Goal: Information Seeking & Learning: Find specific page/section

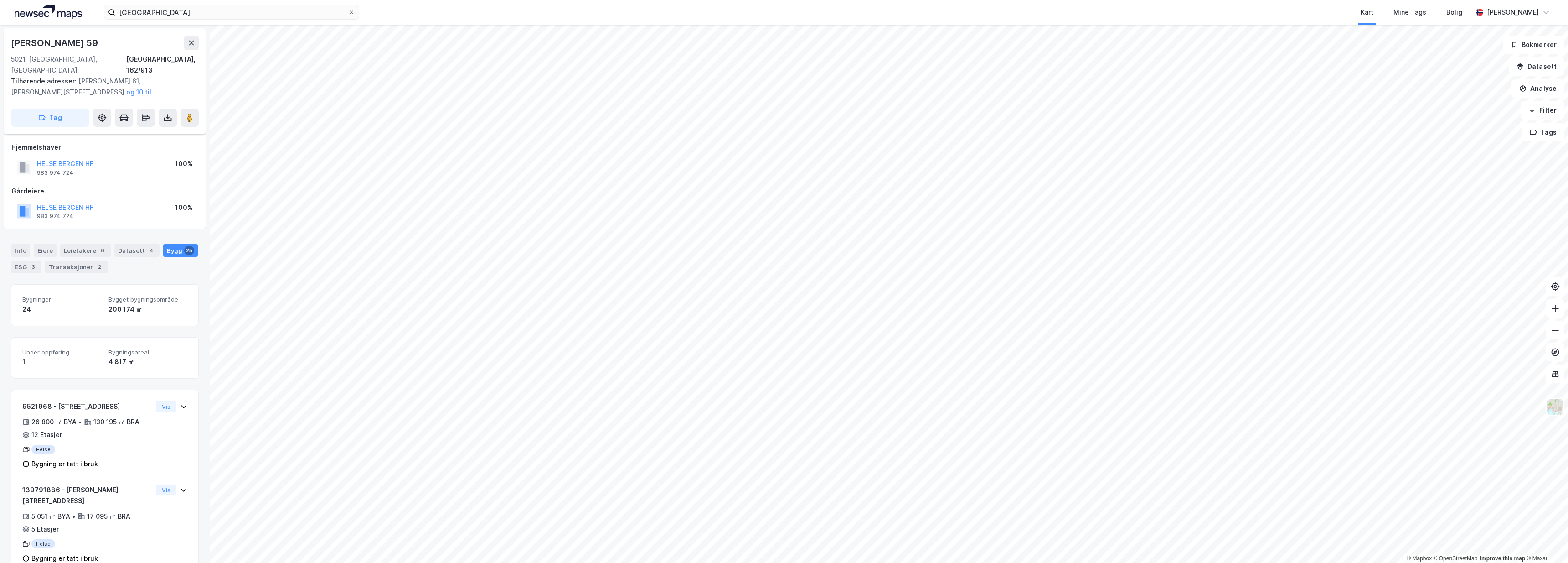
scroll to position [13, 0]
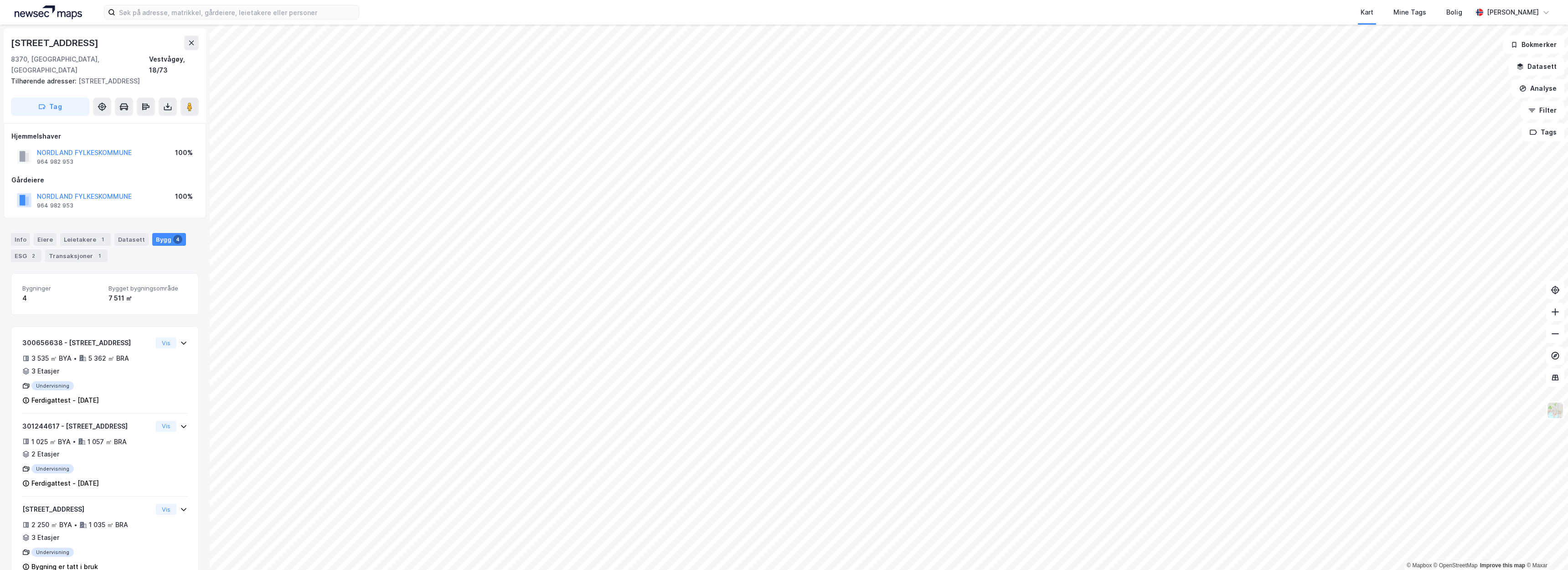
click at [591, 569] on html "Kart Mine Tags Bolig [PERSON_NAME] © Mapbox © OpenStreetMap Improve this map © …" at bounding box center [784, 285] width 1568 height 570
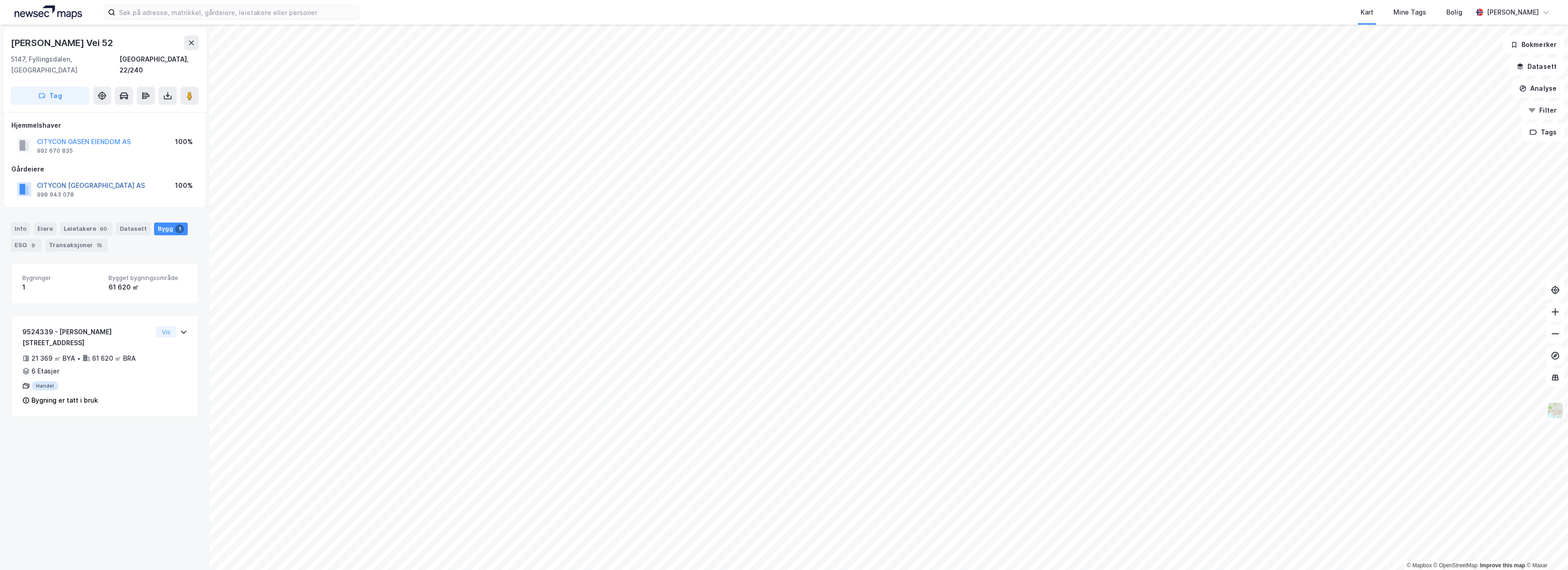
click at [0, 0] on button "CITYCON NORWAY AS" at bounding box center [0, 0] width 0 height 0
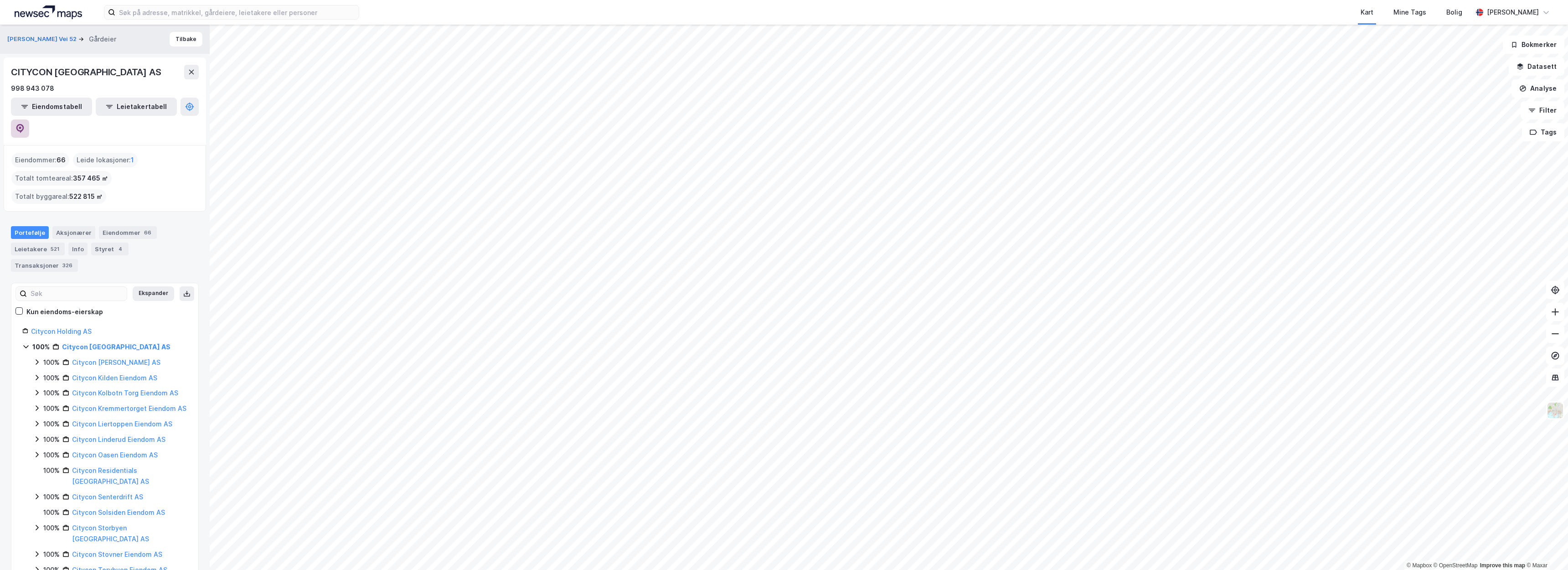
click at [25, 124] on icon at bounding box center [20, 128] width 9 height 9
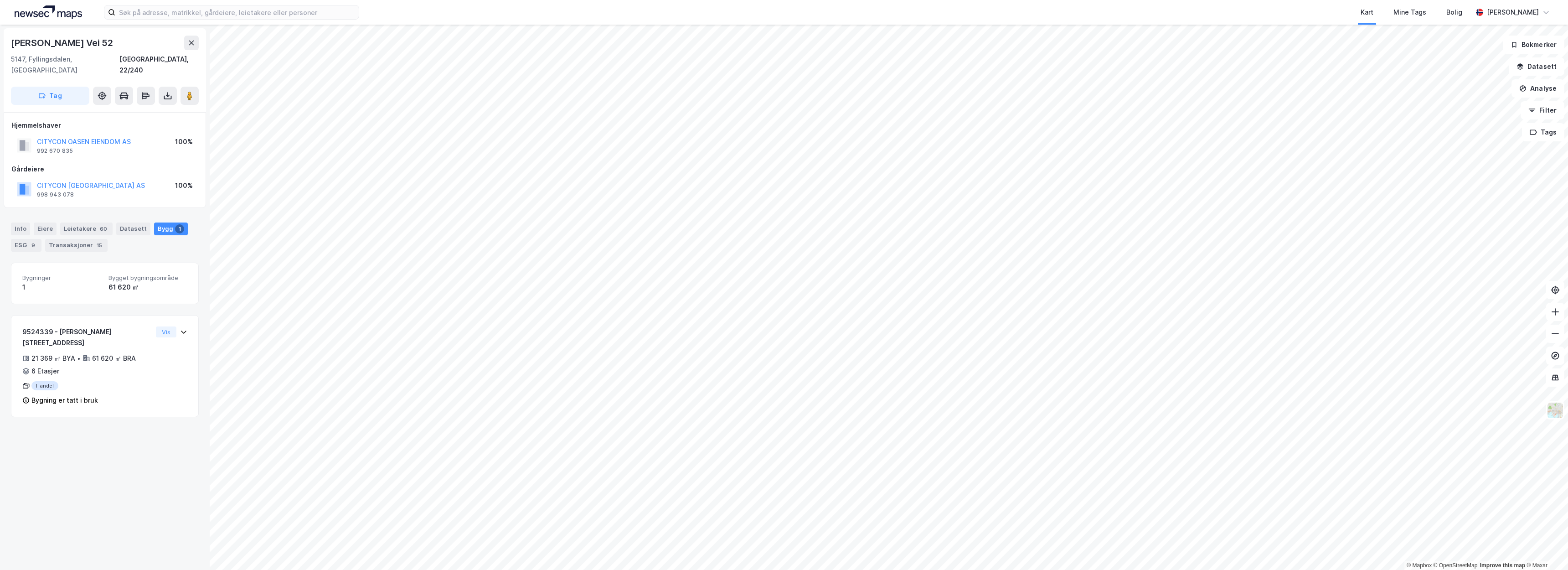
drag, startPoint x: 135, startPoint y: 39, endPoint x: 6, endPoint y: 44, distance: 129.1
click at [6, 44] on div "Folke Bernadottes Vei 52 5147, Fyllingsdalen, Vestland Bergen, 22/240 Tag" at bounding box center [105, 70] width 202 height 84
copy div "Folke Bernadottes Vei 52"
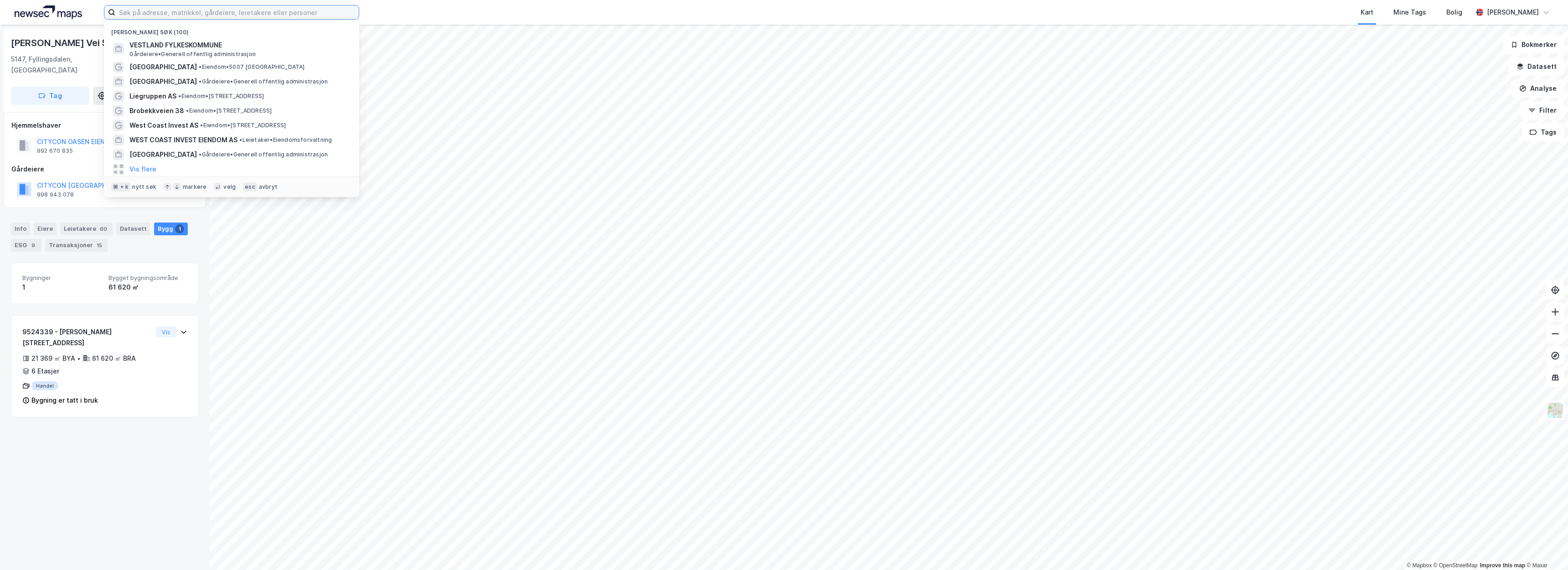
paste input "Chr. Frederiksens Gate 2"
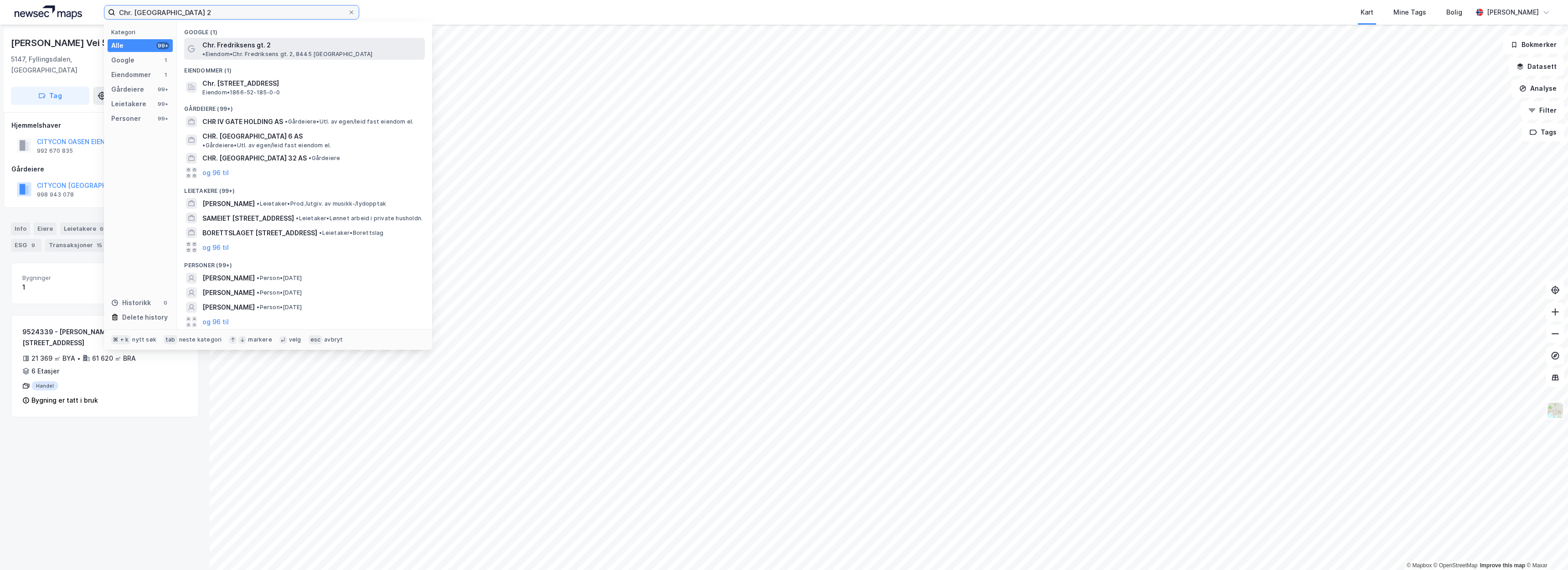
type input "Chr. Frederiksens Gate 2"
click at [256, 47] on span "Chr. Fredriksens gt. 2" at bounding box center [237, 45] width 69 height 11
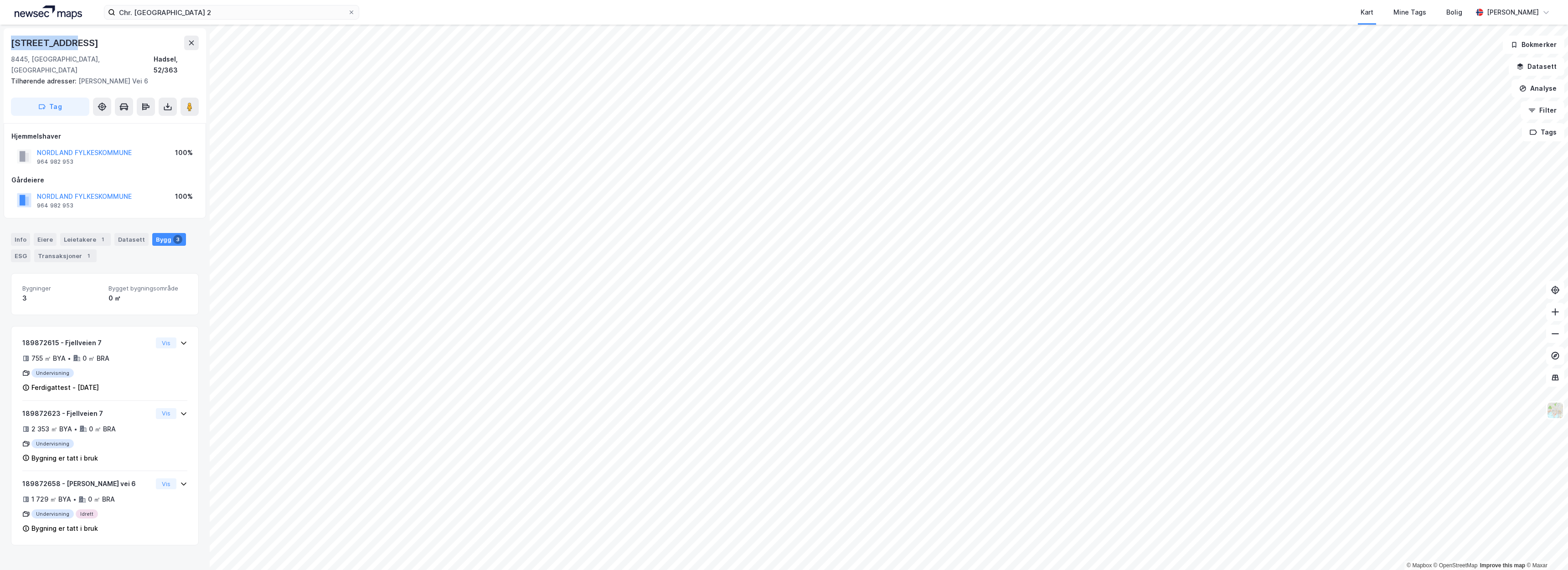
drag, startPoint x: 75, startPoint y: 44, endPoint x: 4, endPoint y: 42, distance: 71.0
click at [4, 42] on div "Fjellveien 7 8445, Melbu, Nordland Hadsel, 52/363 Tilhørende adresser: Mary Pet…" at bounding box center [105, 75] width 202 height 95
drag, startPoint x: 88, startPoint y: 58, endPoint x: 1, endPoint y: 47, distance: 87.7
click at [1, 47] on div "Fjellveien 7 8445, Melbu, Nordland Hadsel, 52/363 Tilhørende adresser: Mary Pet…" at bounding box center [105, 297] width 210 height 545
drag, startPoint x: 31, startPoint y: 56, endPoint x: 87, endPoint y: 55, distance: 56.0
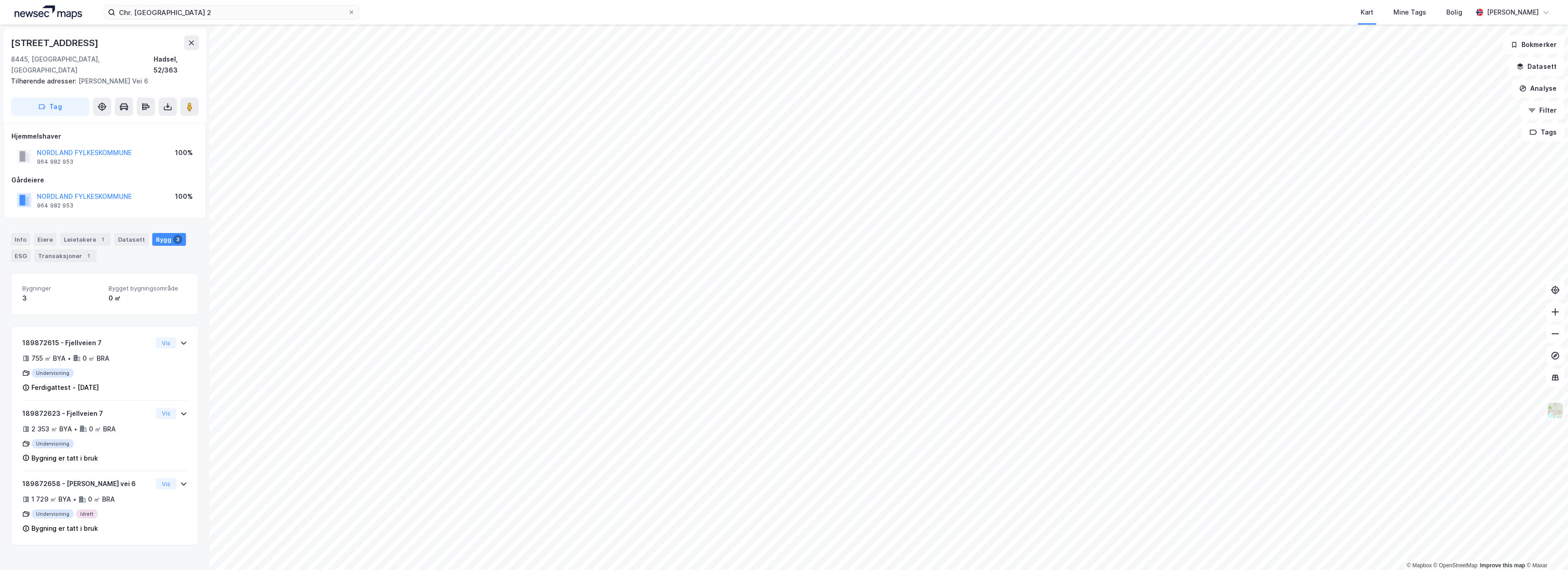
click at [31, 56] on div "8445, Melbu, Nordland" at bounding box center [82, 65] width 143 height 22
drag, startPoint x: 106, startPoint y: 58, endPoint x: 0, endPoint y: 31, distance: 109.4
click at [0, 31] on div "Fjellveien 7 8445, Melbu, Nordland Hadsel, 52/363 Tilhørende adresser: Mary Pet…" at bounding box center [105, 297] width 210 height 545
copy div "Fjellveien 7 8445, Melbu, Nordland"
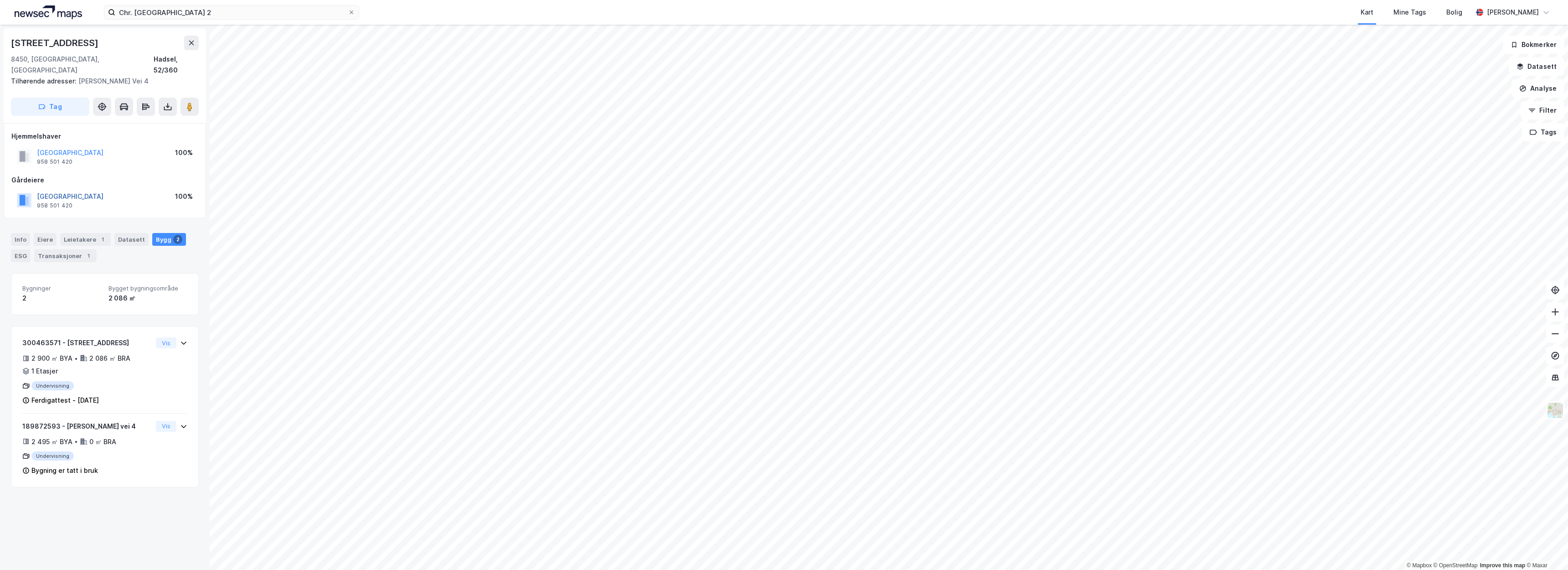
click at [0, 0] on button "HADSEL KOMMUNE" at bounding box center [0, 0] width 0 height 0
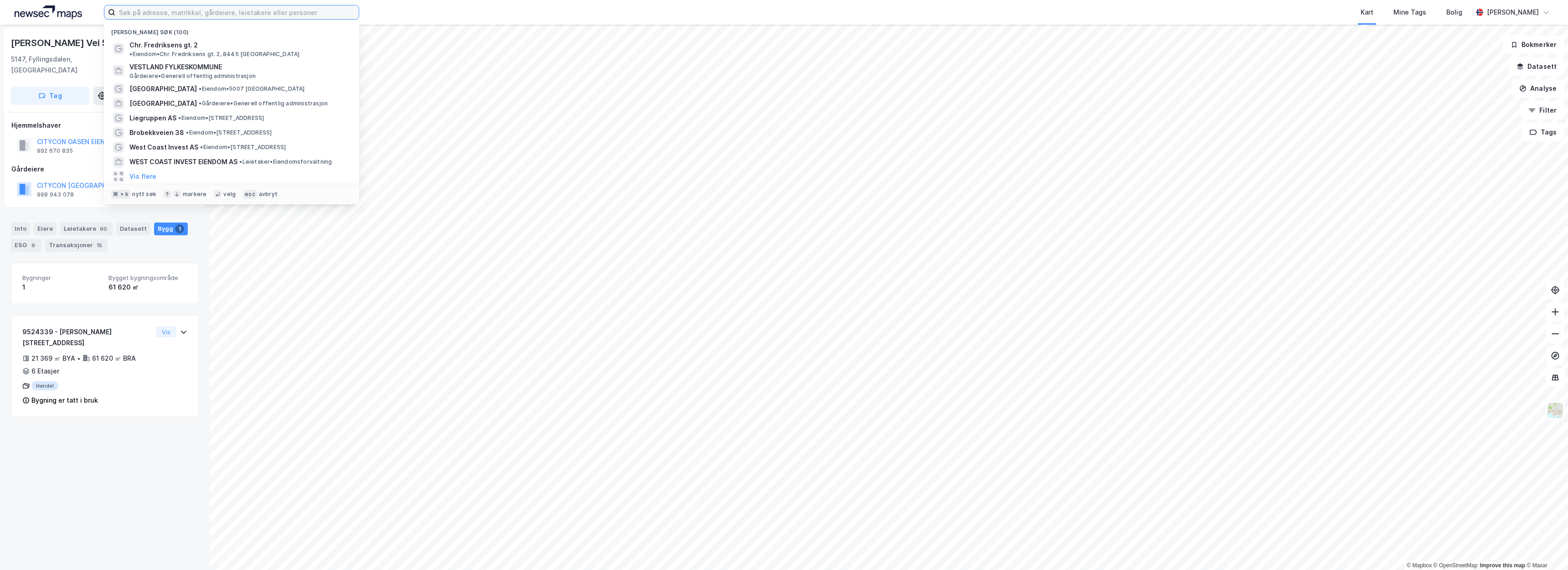
paste input "Markedsgata 3."
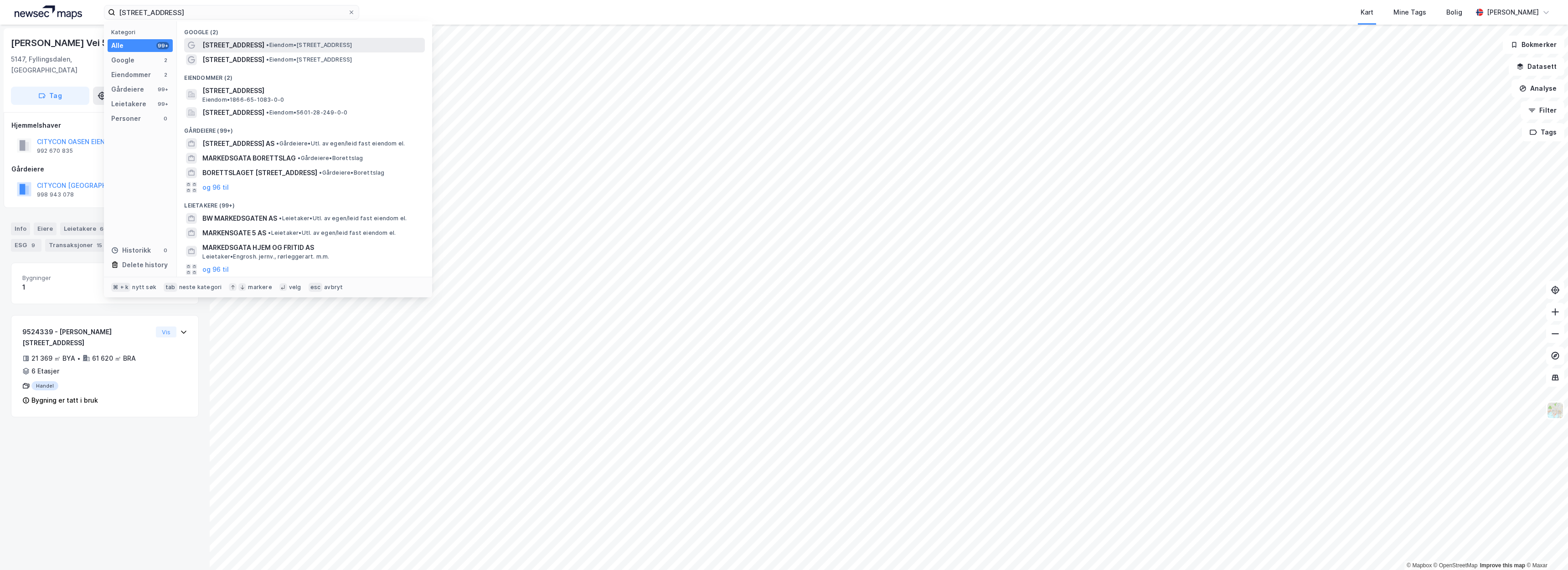
click at [267, 51] on div "Markedsgata 3 • Eiendom • Markedsgata 3, 9510 Alta" at bounding box center [304, 45] width 241 height 15
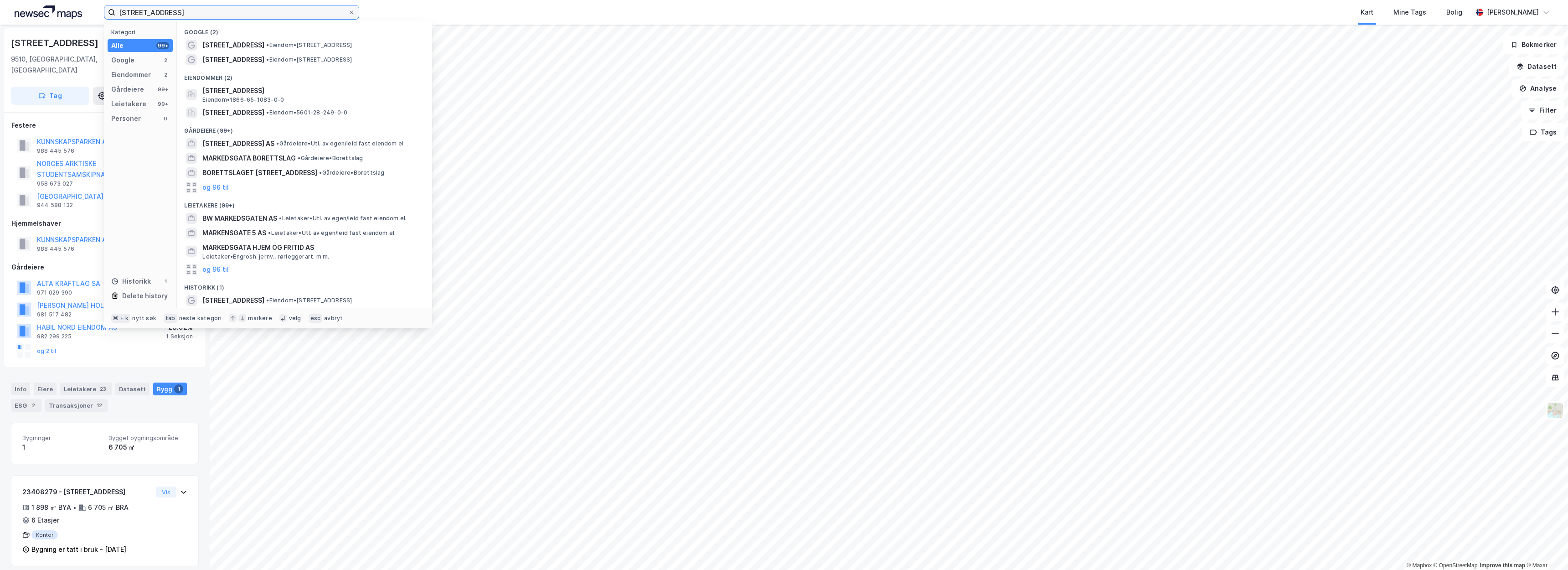
click at [249, 16] on input "Markedsgata 3" at bounding box center [231, 12] width 232 height 13
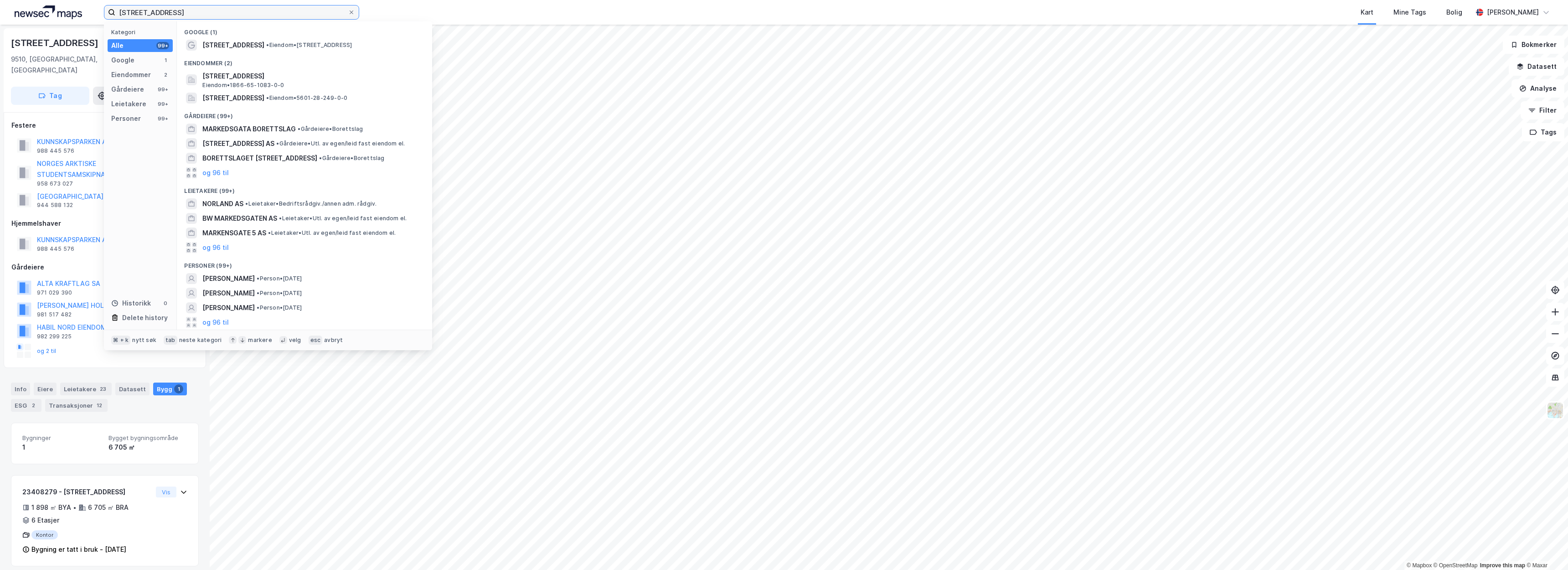
type input "Markedsgata 3 Norland"
drag, startPoint x: 249, startPoint y: 16, endPoint x: 313, endPoint y: 45, distance: 70.3
click at [313, 45] on span "• Eiendom • Markedsgata 3, 8450 Stokmarknes" at bounding box center [309, 45] width 86 height 7
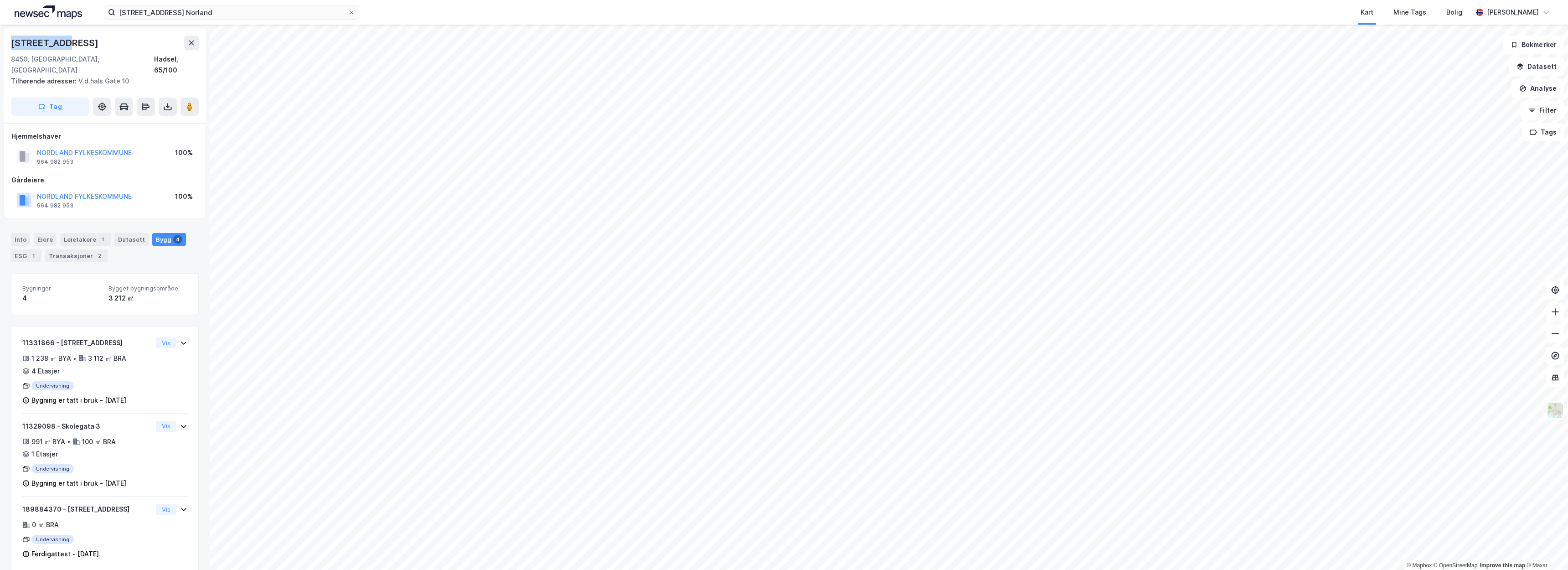
drag, startPoint x: 64, startPoint y: 44, endPoint x: 4, endPoint y: 42, distance: 60.0
click at [4, 42] on div "Skolegata 3 8450, Stokmarknes, Nordland Hadsel, 65/100 Tilhørende adresser: V.d…" at bounding box center [105, 75] width 202 height 95
copy div "Skolegata 3"
click at [120, 54] on div "8450, Stokmarknes, Nordland Hadsel, 65/100" at bounding box center [105, 65] width 188 height 22
drag, startPoint x: 94, startPoint y: 63, endPoint x: 6, endPoint y: 46, distance: 89.6
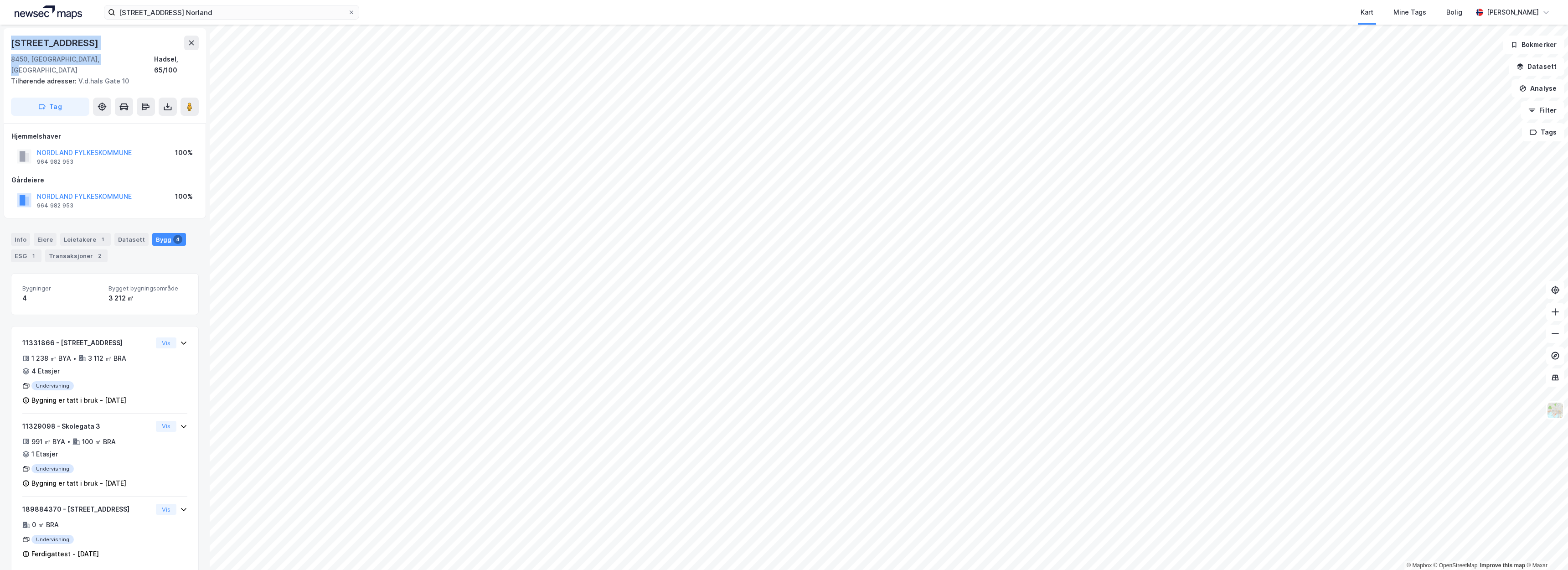
click at [6, 46] on div "Skolegata 3 8450, Stokmarknes, Nordland Hadsel, 65/100 Tilhørende adresser: V.d…" at bounding box center [105, 75] width 202 height 95
copy div "Skolegata 3 8450, Stokmarknes, Nordland"
click at [138, 189] on div "NORDLAND FYLKESKOMMUNE 964 982 953 100%" at bounding box center [105, 200] width 187 height 22
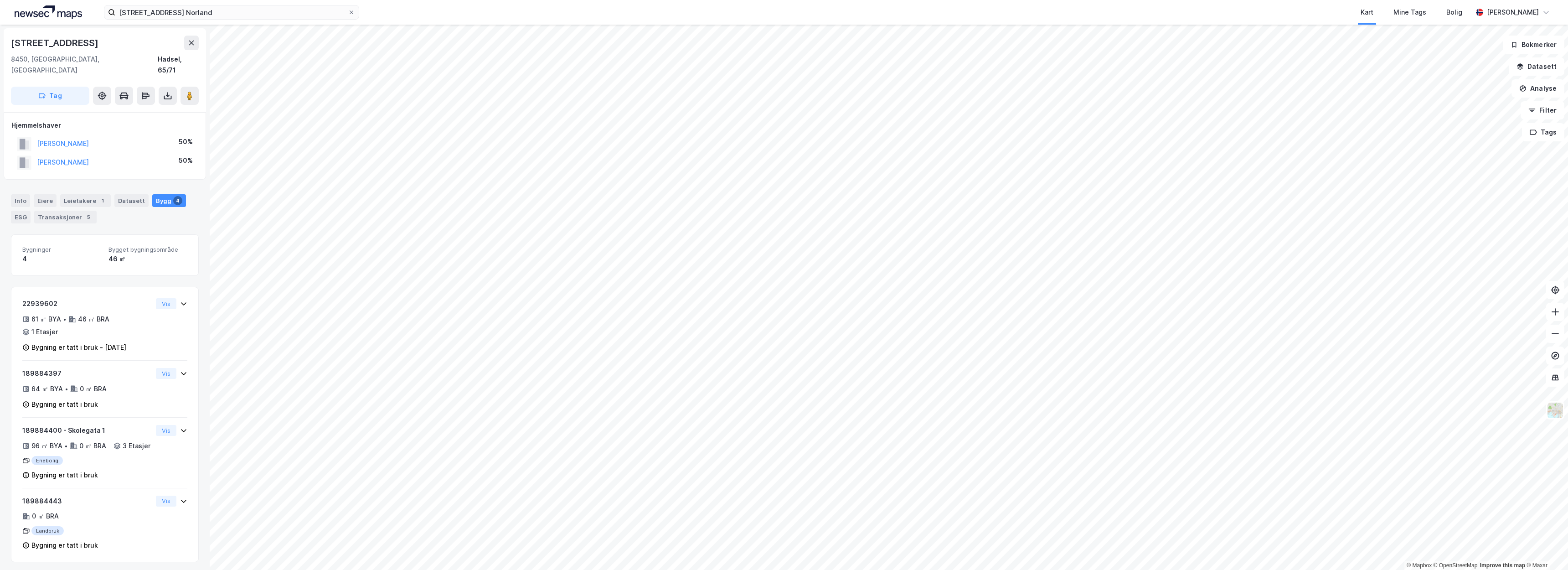
scroll to position [48, 0]
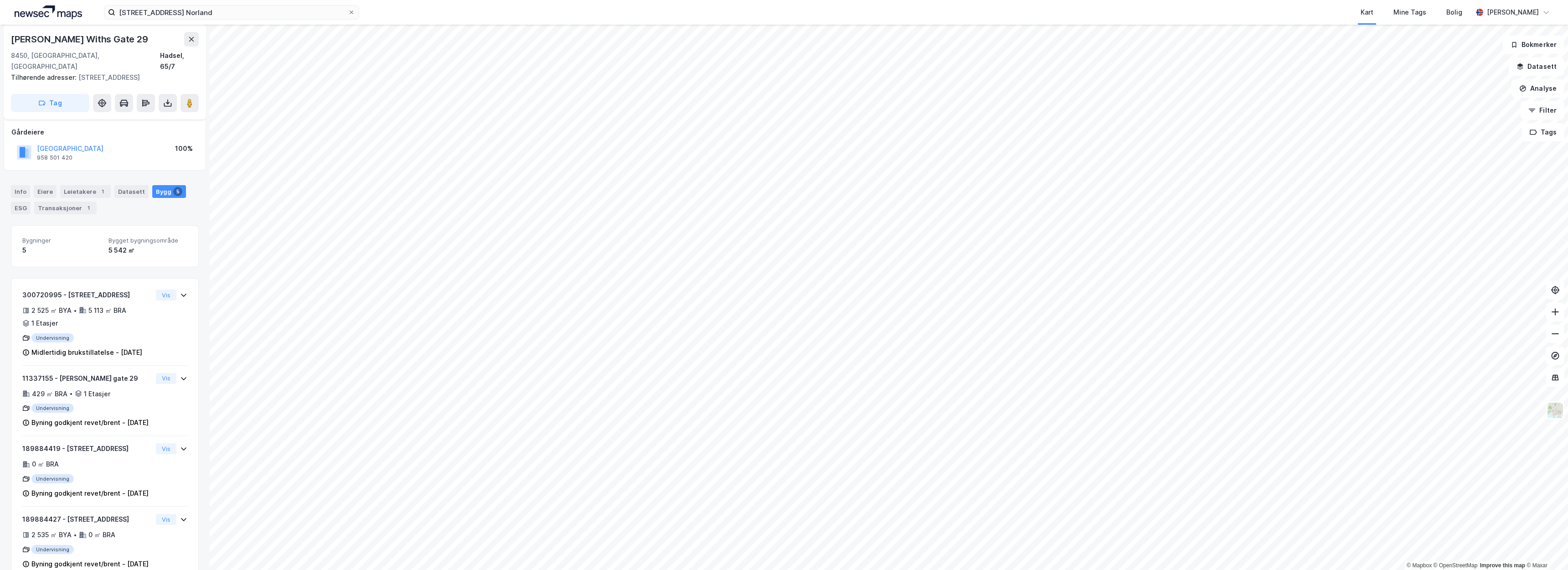
scroll to position [48, 0]
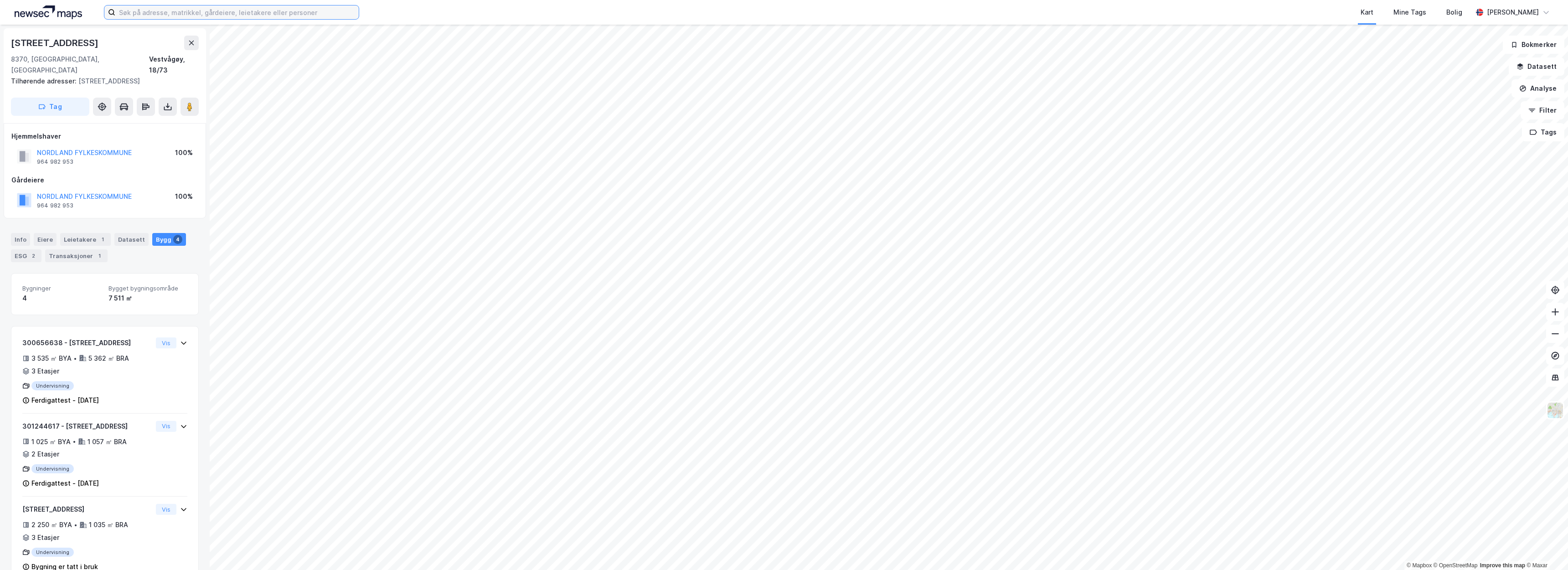
click at [211, 6] on input at bounding box center [237, 12] width 243 height 13
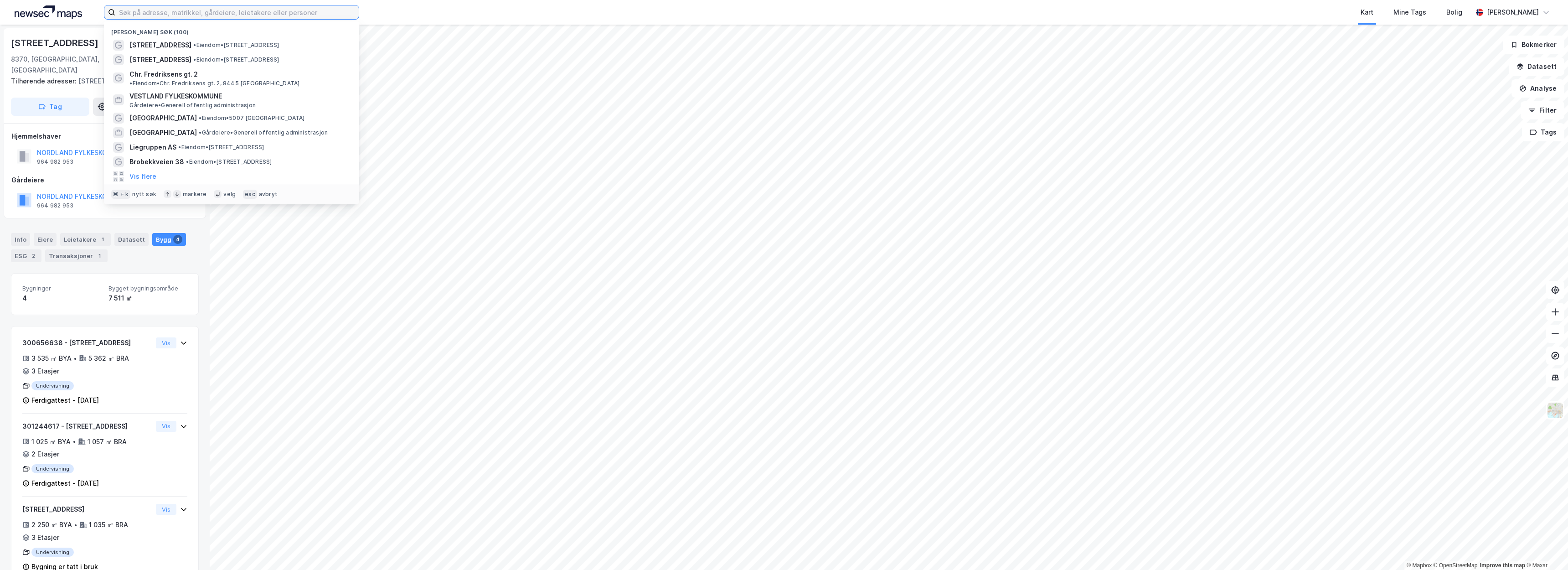
paste input "allehelgensgate 4"
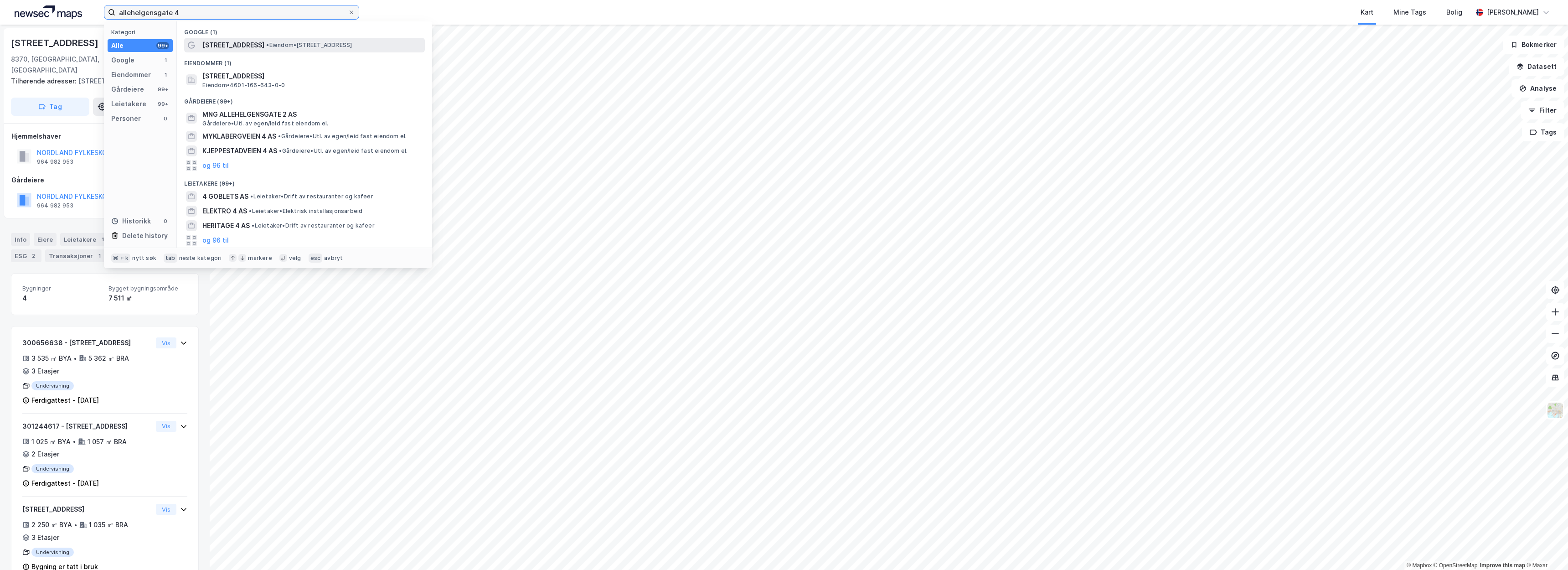
type input "allehelgensgate 4"
click at [232, 42] on span "Allehelgens gate 4" at bounding box center [233, 45] width 62 height 11
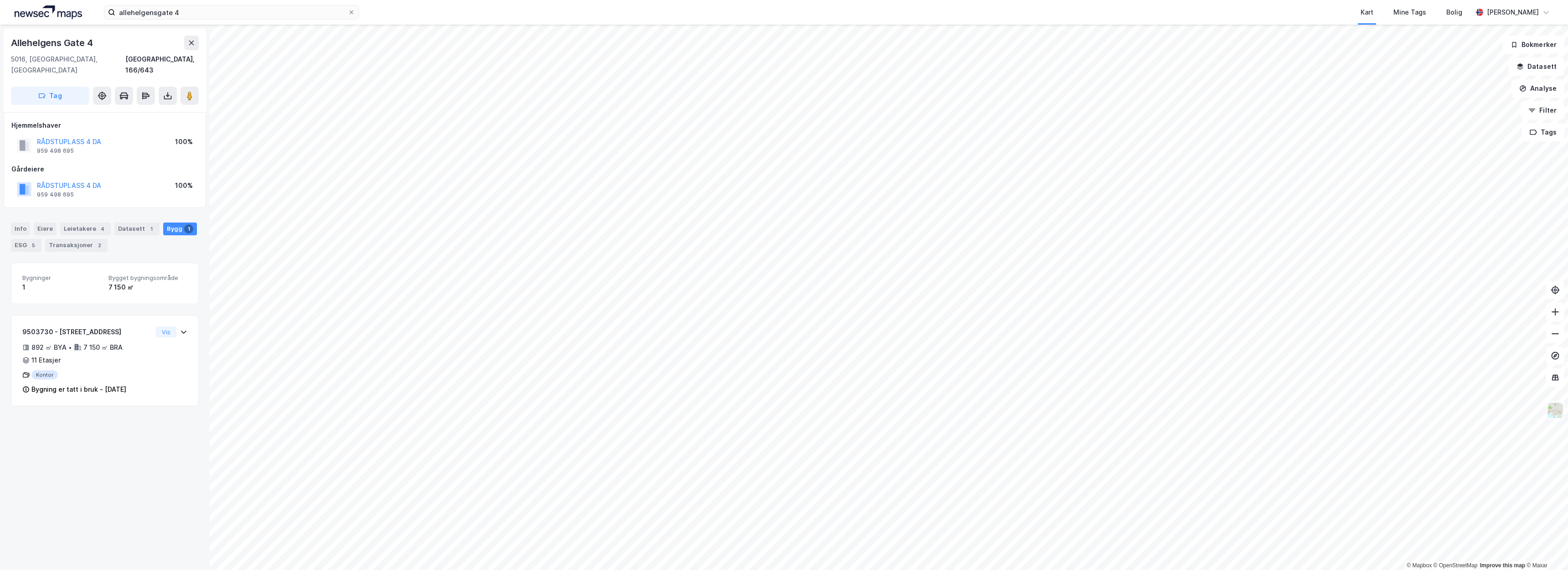
click at [332, 2] on div "allehelgensgate 4 Kart Mine Tags Bolig Christer Svensen" at bounding box center [784, 12] width 1568 height 25
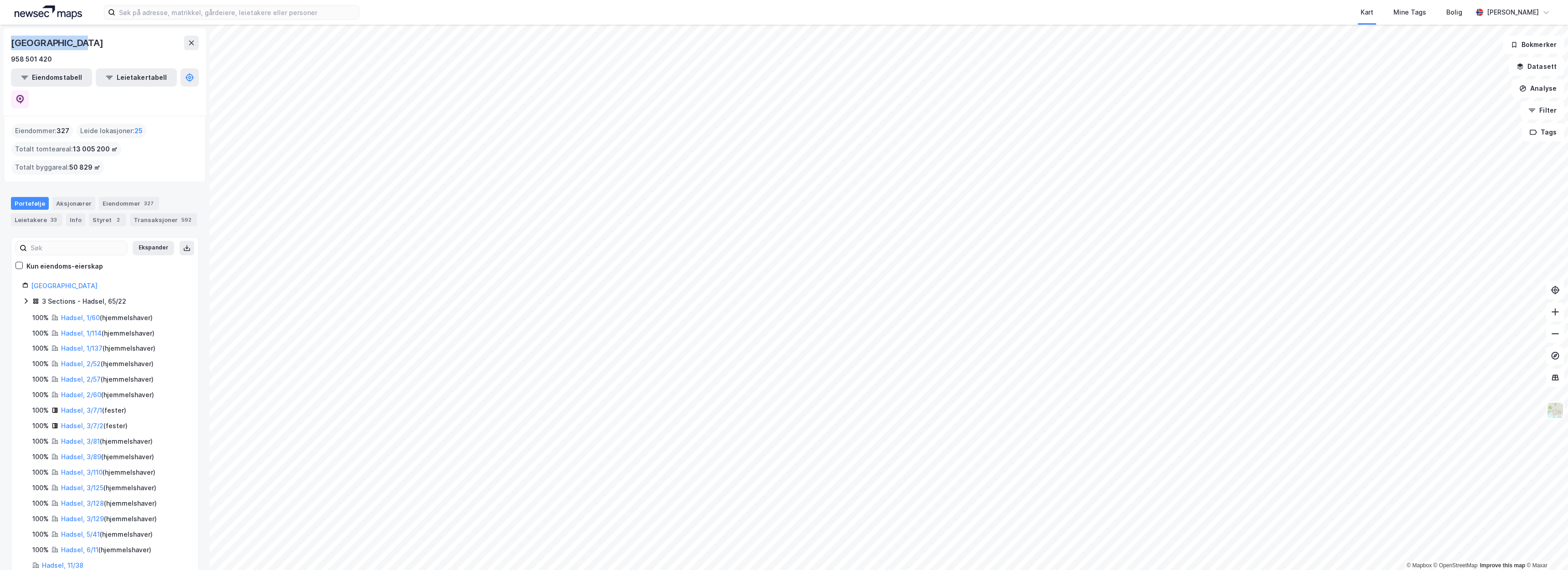
drag, startPoint x: 96, startPoint y: 45, endPoint x: 1, endPoint y: 44, distance: 95.0
click at [1, 44] on div "HADSEL KOMMUNE 958 501 420 Eiendomstabell Leietakertabell Eiendommer : 327 Leid…" at bounding box center [105, 297] width 210 height 545
copy div "[GEOGRAPHIC_DATA]"
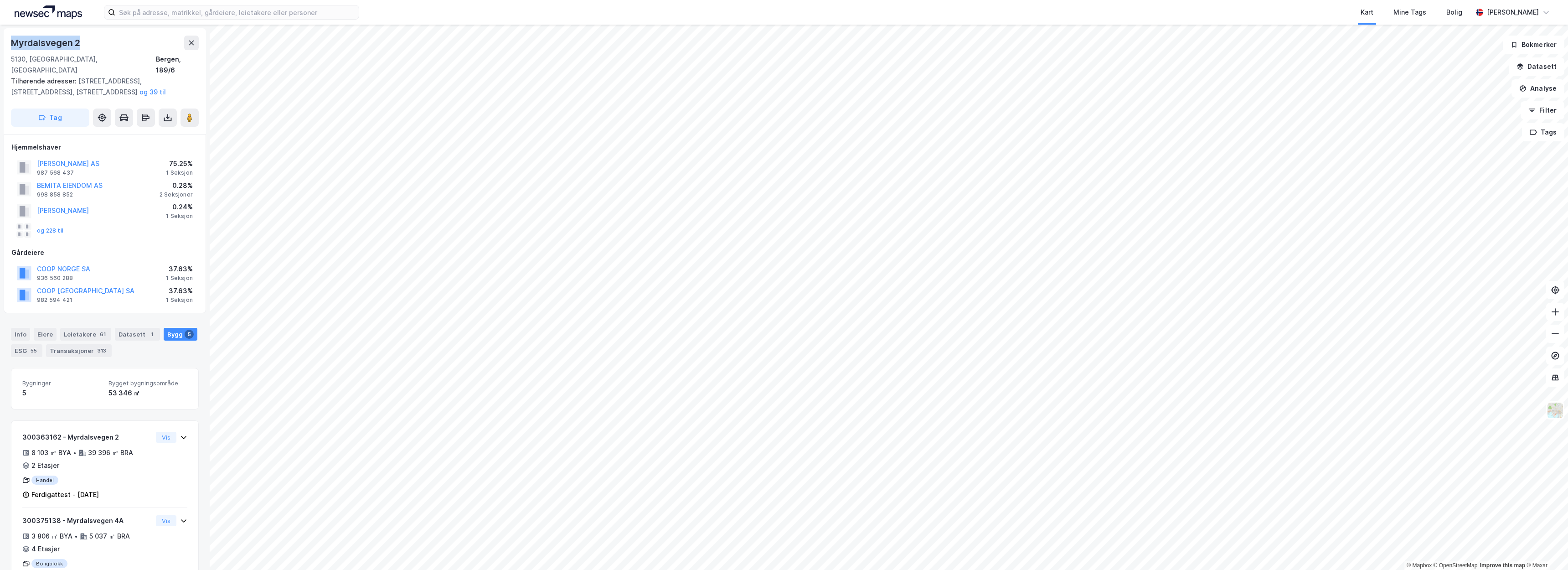
drag, startPoint x: 82, startPoint y: 46, endPoint x: 2, endPoint y: 45, distance: 80.0
click at [2, 45] on div "[STREET_ADDRESS] Tilhørende adresser: [STREET_ADDRESS], [STREET_ADDRESS], [STRE…" at bounding box center [105, 297] width 210 height 545
copy div "Myrdalsvegen 2"
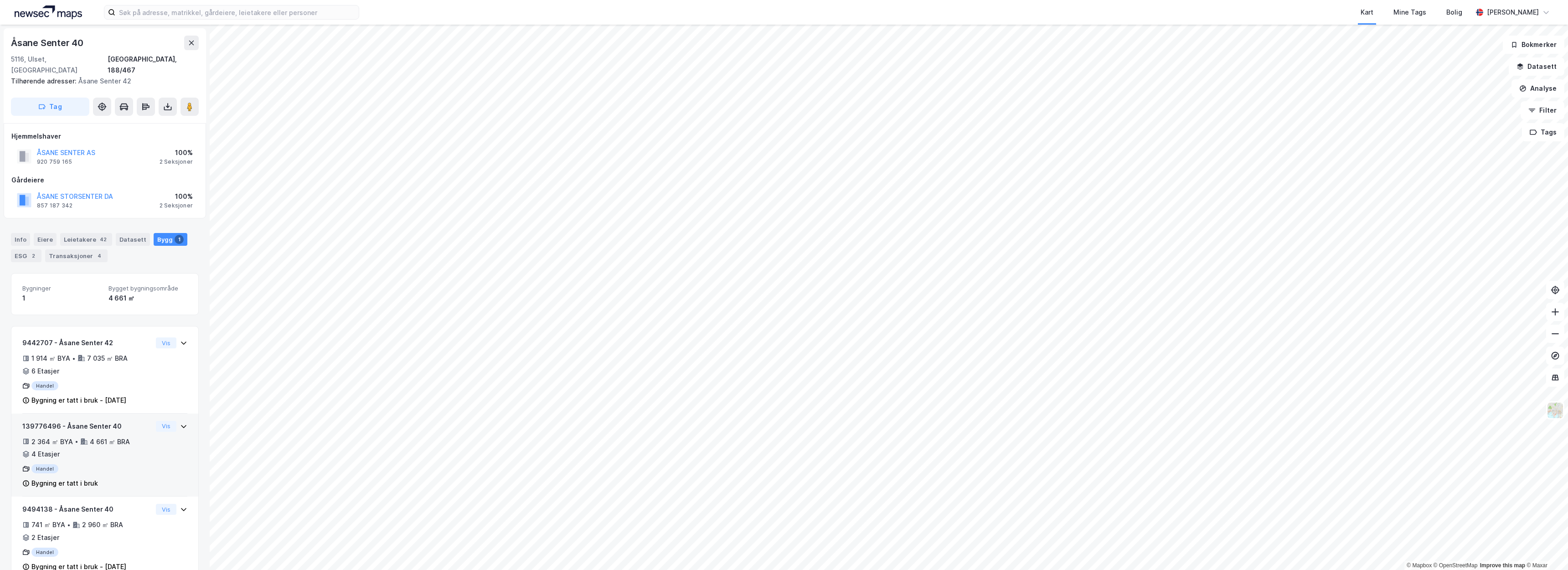
scroll to position [4, 0]
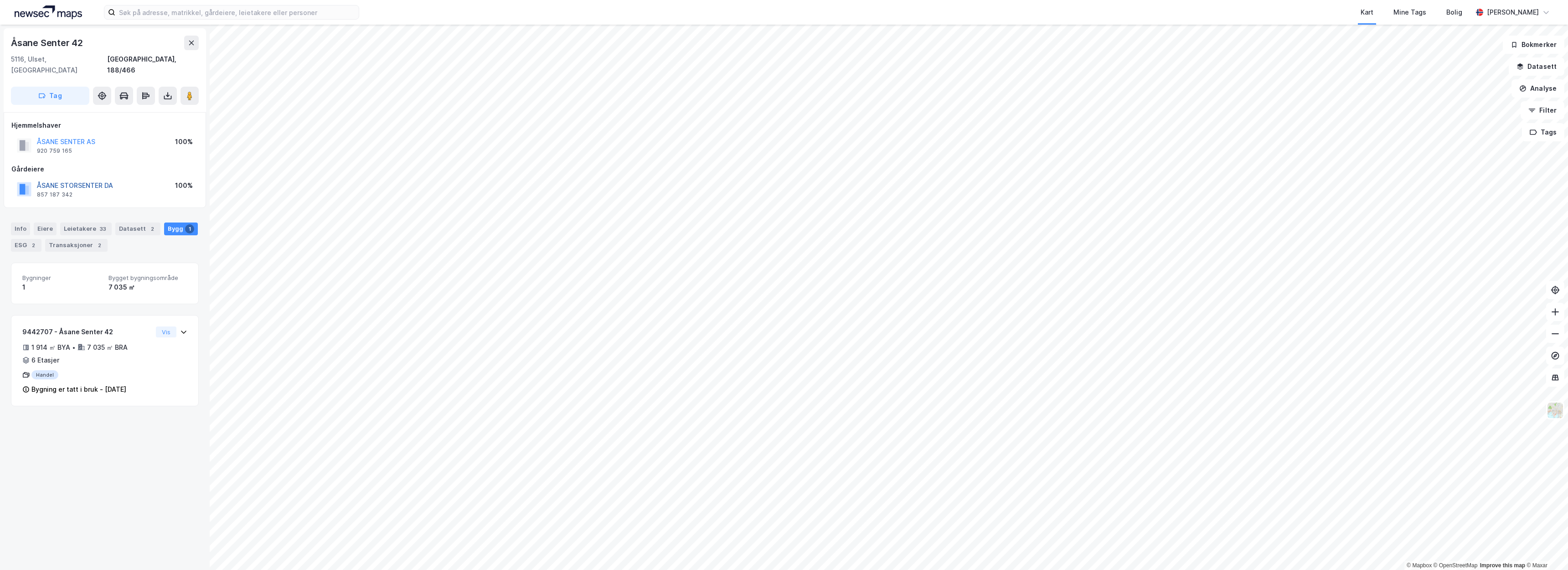
click at [0, 0] on button "ÅSANE STORSENTER DA" at bounding box center [0, 0] width 0 height 0
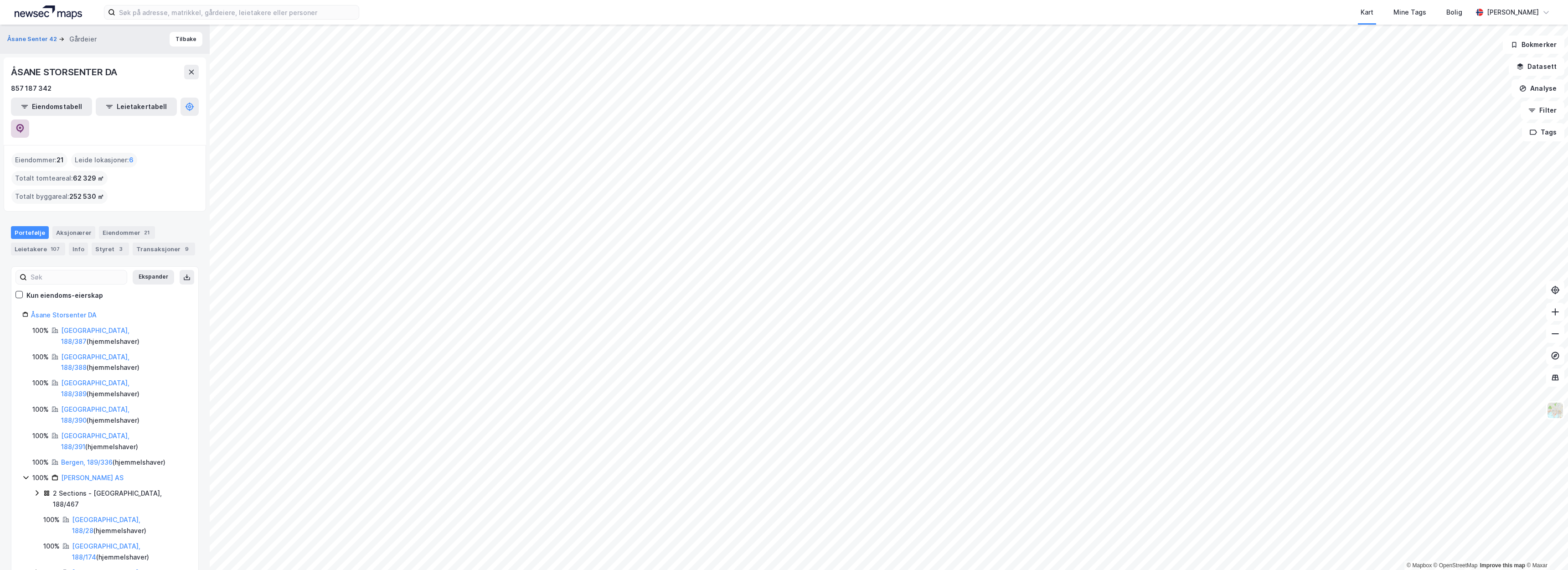
click at [25, 124] on icon at bounding box center [20, 128] width 9 height 9
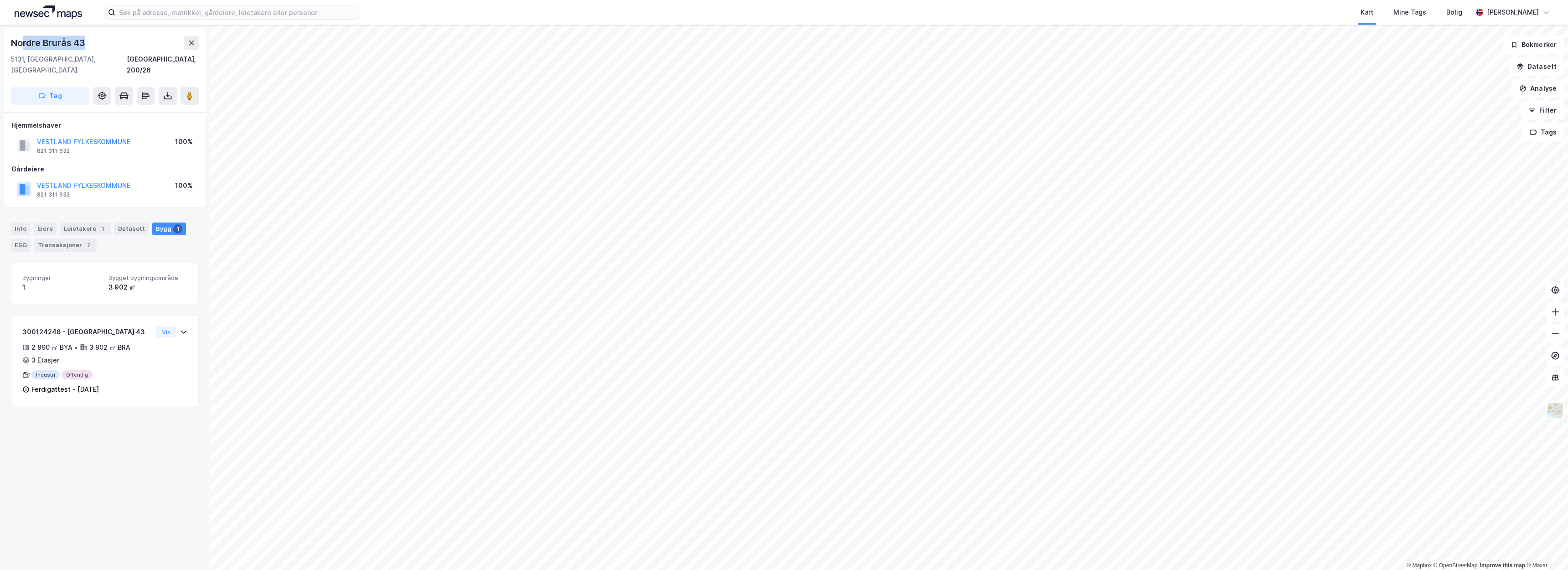
drag, startPoint x: 86, startPoint y: 43, endPoint x: 24, endPoint y: 42, distance: 62.0
click at [24, 42] on div "Nordre Brurås 43" at bounding box center [49, 43] width 76 height 15
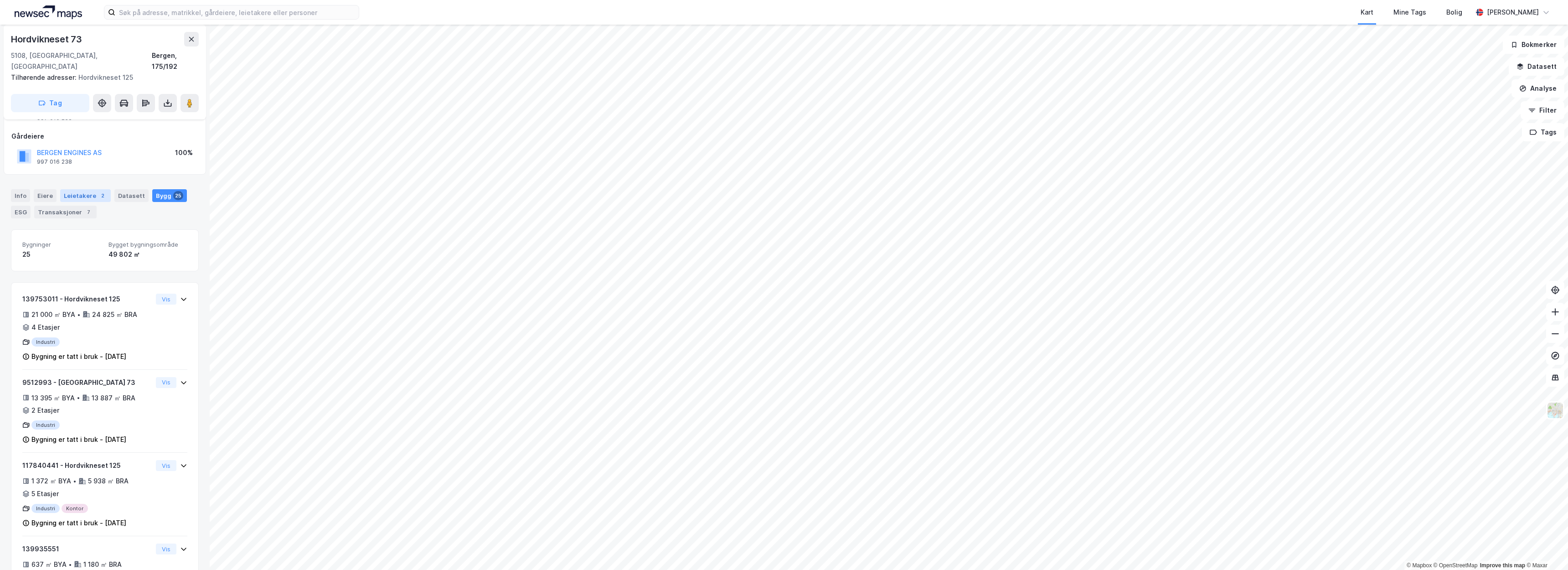
scroll to position [21, 0]
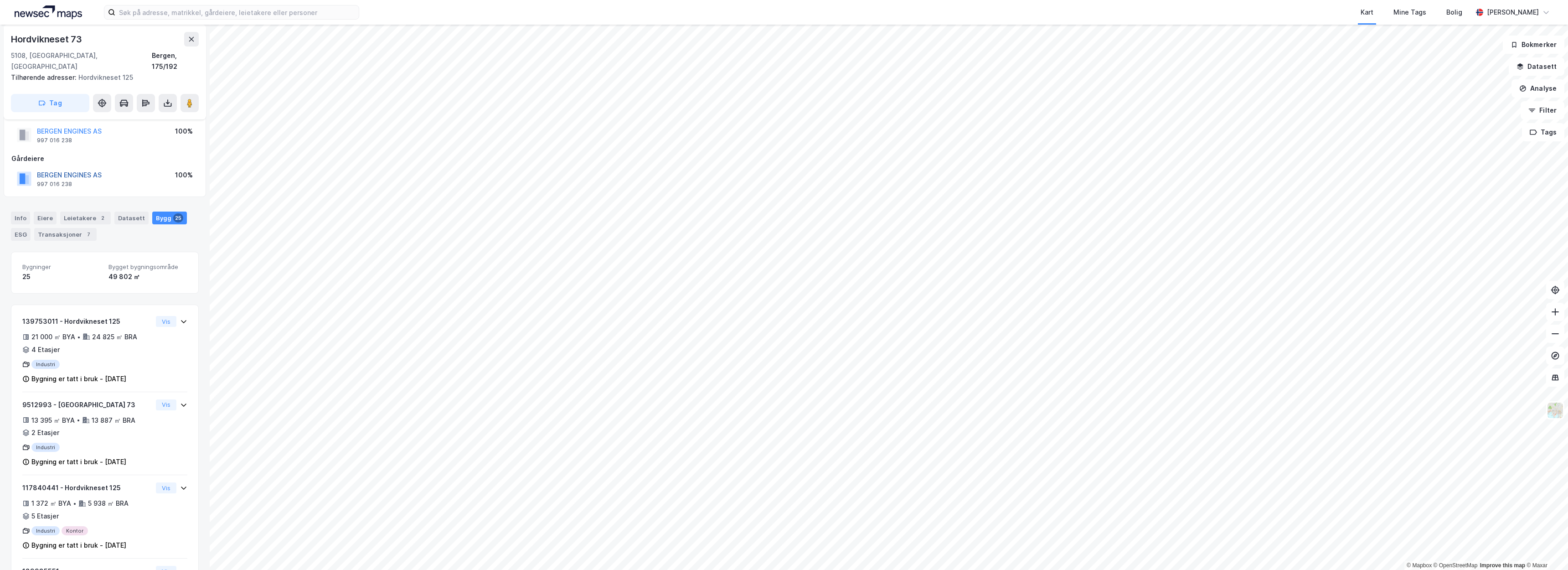
click at [0, 0] on button "BERGEN ENGINES AS" at bounding box center [0, 0] width 0 height 0
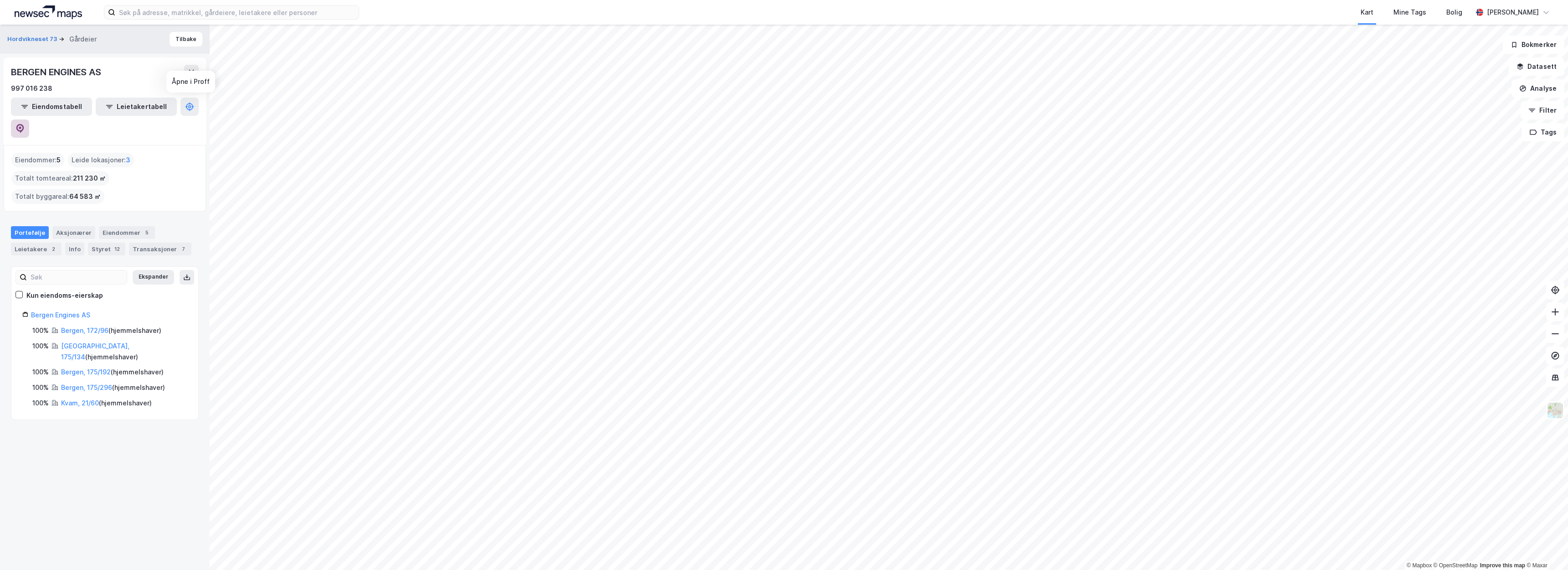
click at [25, 124] on icon at bounding box center [20, 128] width 9 height 9
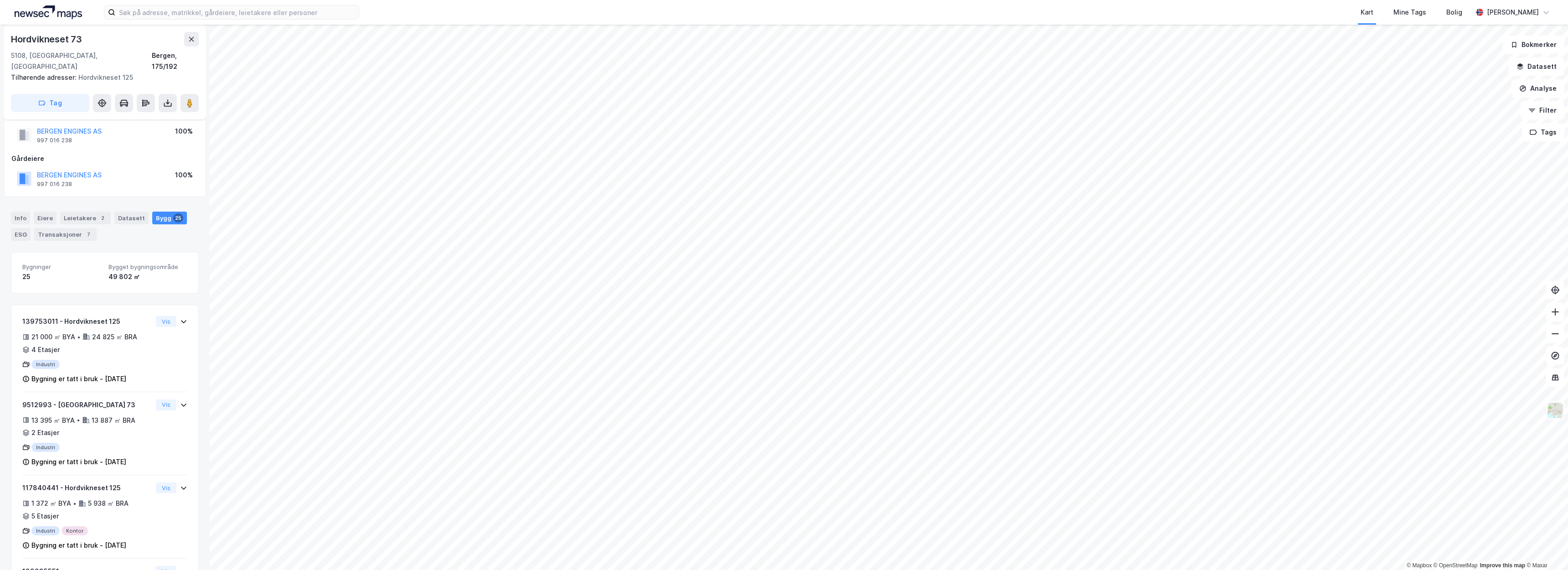
scroll to position [59, 0]
